Goal: Task Accomplishment & Management: Complete application form

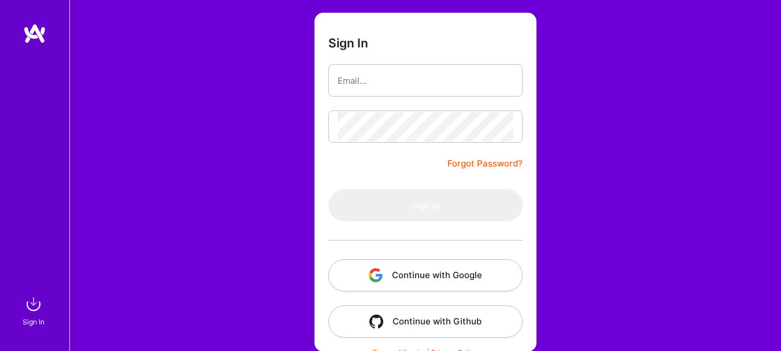
scroll to position [83, 0]
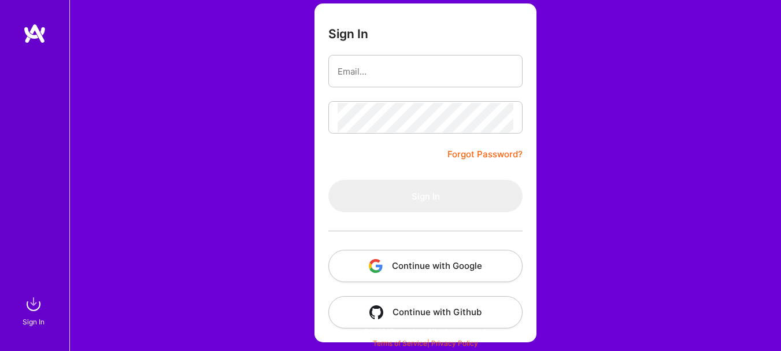
click at [411, 276] on button "Continue with Google" at bounding box center [426, 266] width 194 height 32
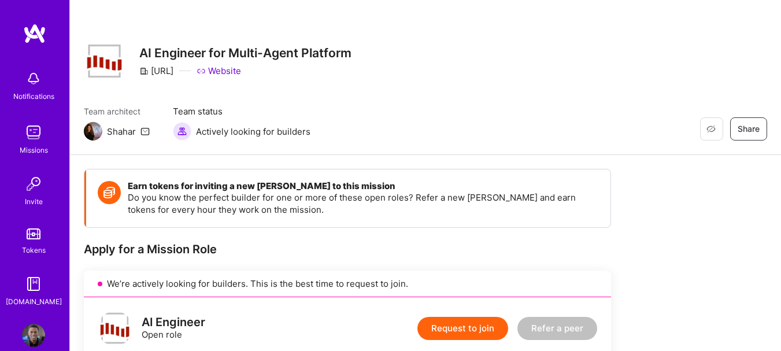
click at [241, 67] on link "Website" at bounding box center [219, 71] width 45 height 12
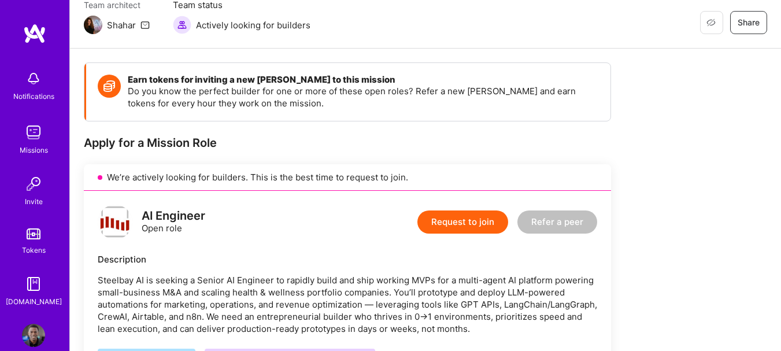
scroll to position [126, 0]
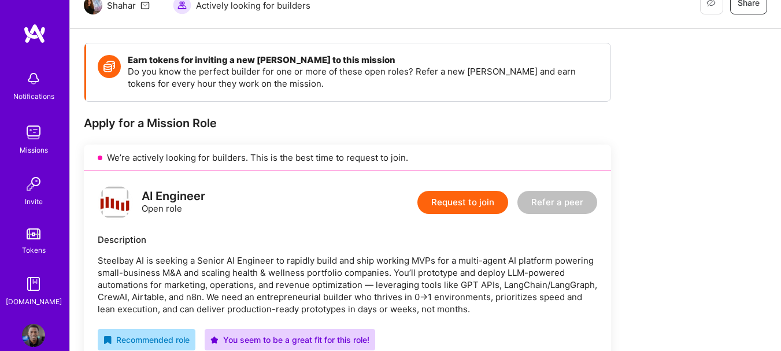
click at [443, 204] on button "Request to join" at bounding box center [463, 202] width 91 height 23
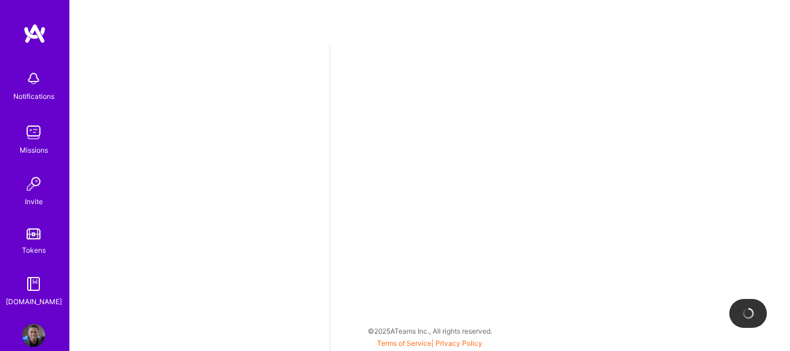
select select "US"
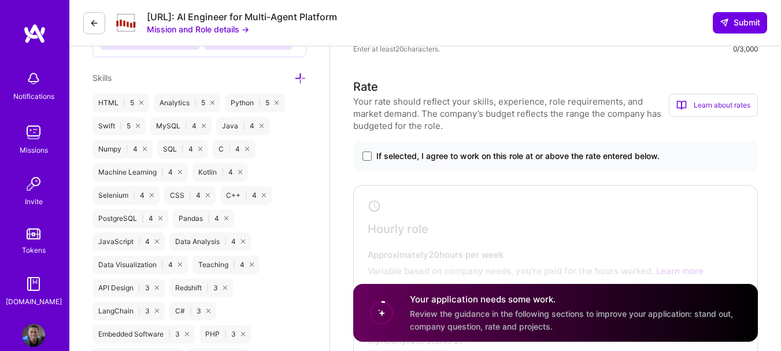
scroll to position [852, 0]
